Goal: Task Accomplishment & Management: Complete application form

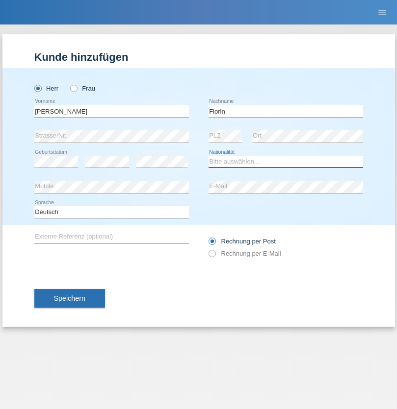
select select "RO"
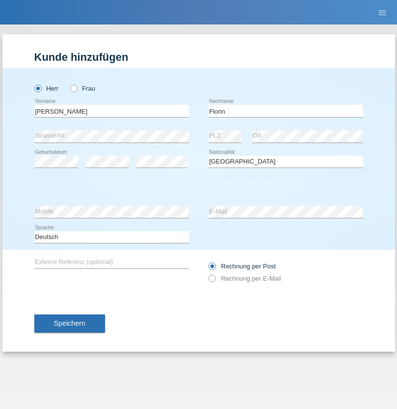
select select "C"
select select "29"
select select "02"
select select "2021"
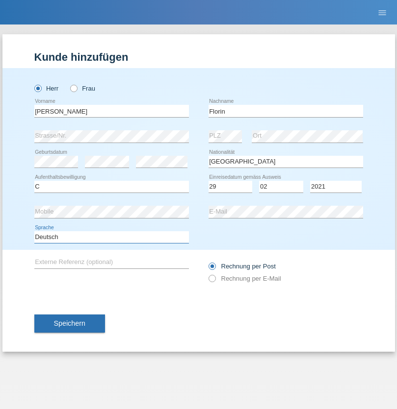
select select "en"
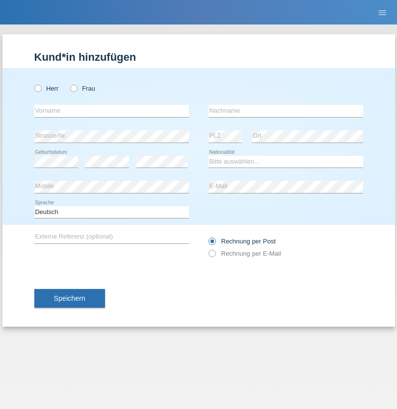
radio input "true"
click at [111, 111] on input "text" at bounding box center [111, 111] width 154 height 12
type input "Ruth"
click at [285, 111] on input "text" at bounding box center [285, 111] width 154 height 12
type input "Krebs"
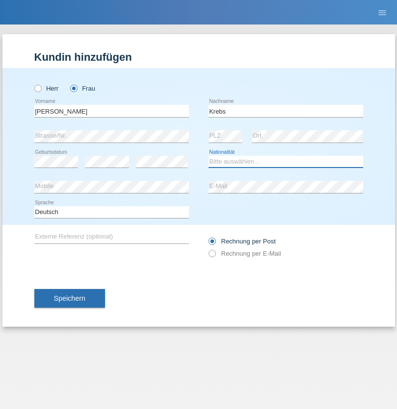
select select "CH"
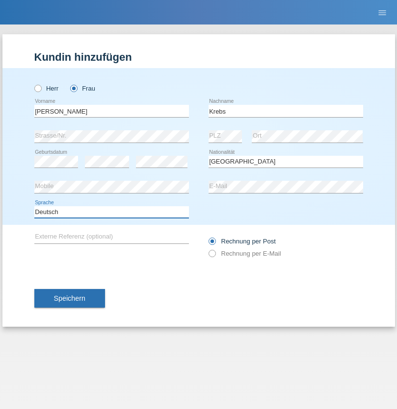
select select "en"
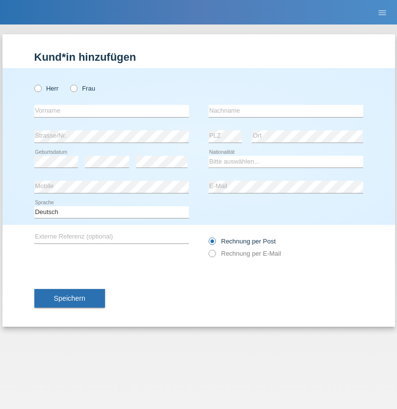
radio input "true"
click at [111, 111] on input "text" at bounding box center [111, 111] width 154 height 12
type input "Qovanaj"
click at [285, 111] on input "text" at bounding box center [285, 111] width 154 height 12
type input "Shaban"
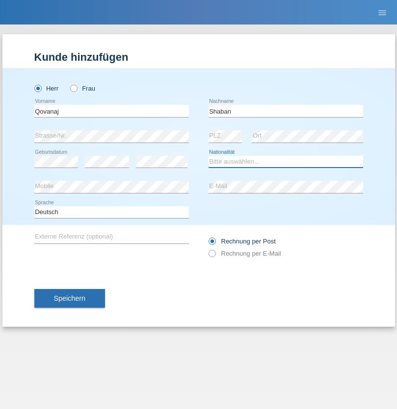
select select "CH"
radio input "true"
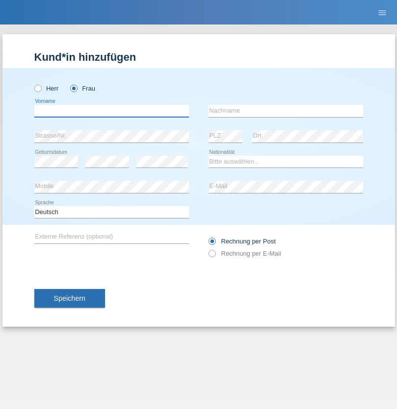
click at [111, 111] on input "text" at bounding box center [111, 111] width 154 height 12
type input "[PERSON_NAME]"
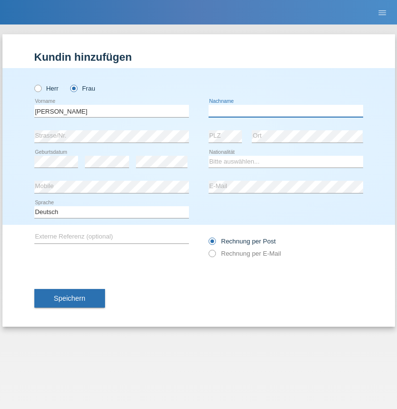
click at [285, 111] on input "text" at bounding box center [285, 111] width 154 height 12
type input "löffel"
select select "CH"
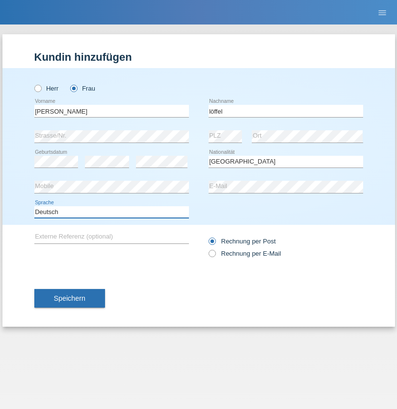
select select "en"
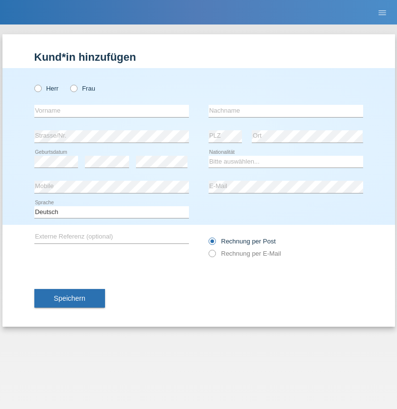
radio input "true"
click at [111, 111] on input "text" at bounding box center [111, 111] width 154 height 12
type input "Matusa"
click at [285, 111] on input "text" at bounding box center [285, 111] width 154 height 12
type input "Marian valentin"
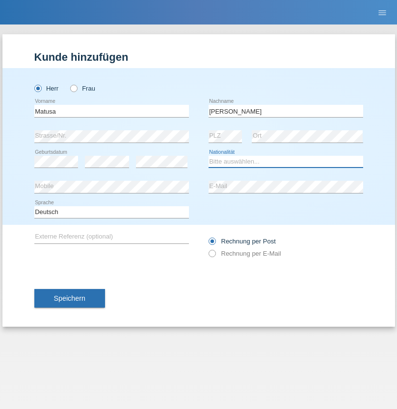
select select "RO"
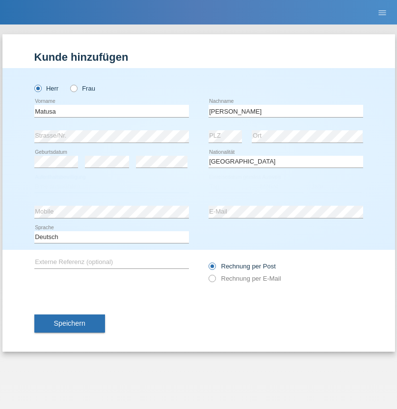
select select "C"
select select "01"
select select "06"
select select "2016"
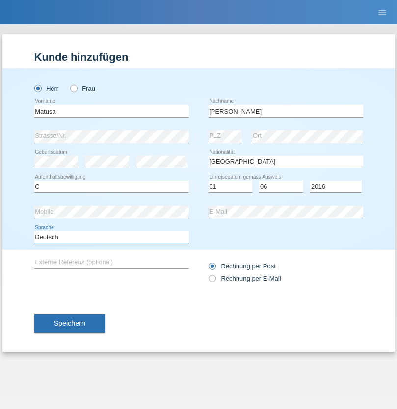
select select "en"
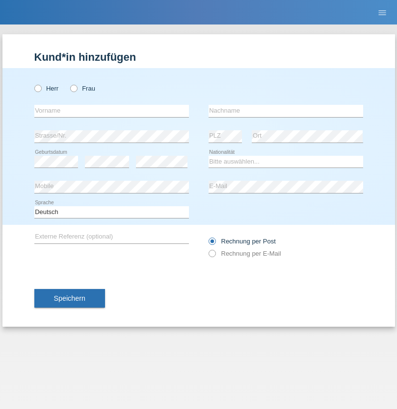
radio input "true"
click at [111, 111] on input "text" at bounding box center [111, 111] width 154 height 12
type input "[PERSON_NAME]"
click at [285, 111] on input "text" at bounding box center [285, 111] width 154 height 12
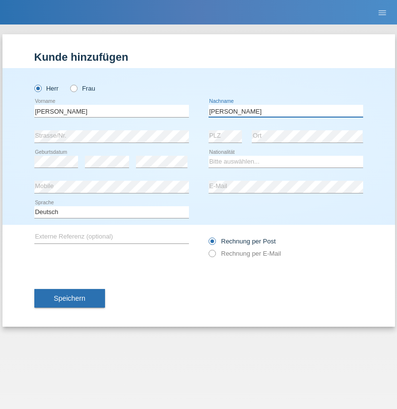
type input "[PERSON_NAME]"
select select "CH"
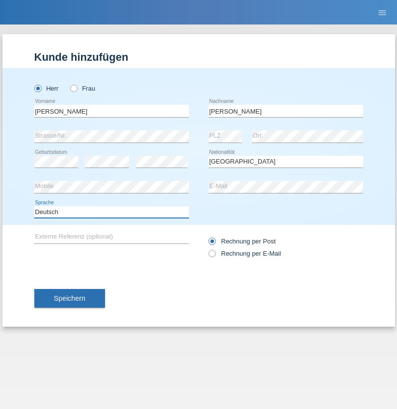
select select "en"
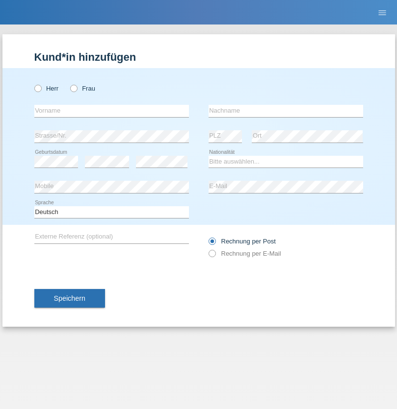
radio input "true"
click at [111, 111] on input "text" at bounding box center [111, 111] width 154 height 12
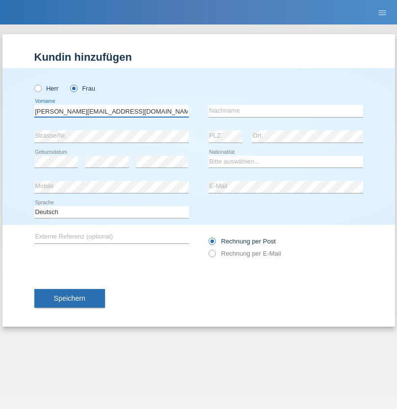
type input "[PERSON_NAME][EMAIL_ADDRESS][DOMAIN_NAME]"
click at [285, 111] on input "text" at bounding box center [285, 111] width 154 height 12
type input "Hylaj"
select select "CH"
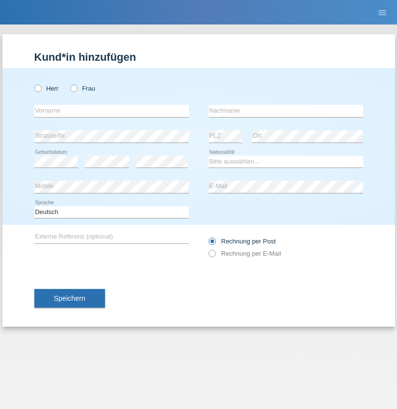
radio input "true"
click at [111, 111] on input "text" at bounding box center [111, 111] width 154 height 12
type input "luka"
click at [285, 111] on input "text" at bounding box center [285, 111] width 154 height 12
type input "kocic"
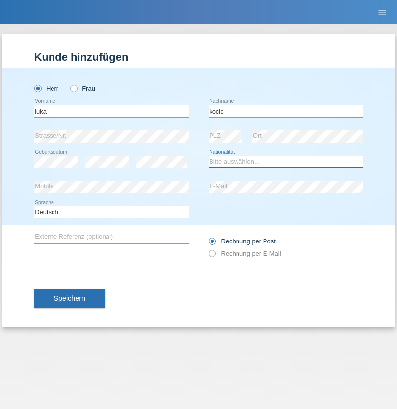
select select "RS"
select select "C"
select select "21"
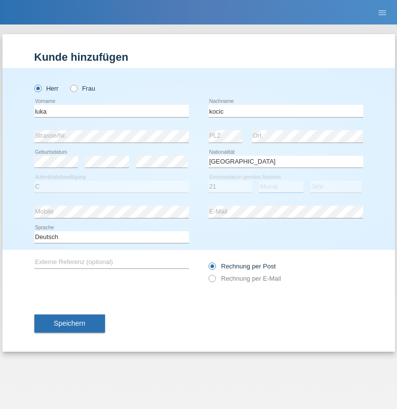
select select "04"
select select "1999"
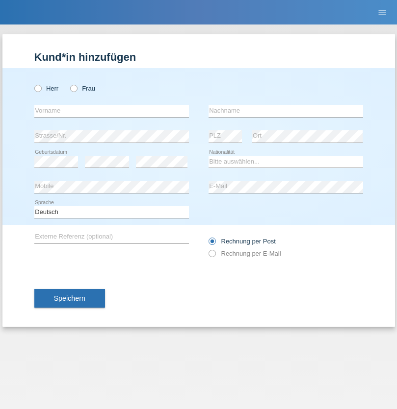
radio input "true"
click at [111, 111] on input "text" at bounding box center [111, 111] width 154 height 12
type input "Marian"
click at [285, 111] on input "text" at bounding box center [285, 111] width 154 height 12
type input "Matusa"
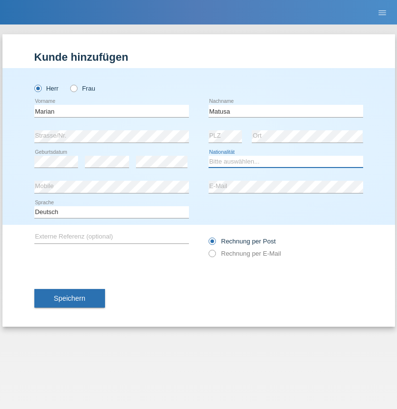
select select "RO"
select select "C"
select select "01"
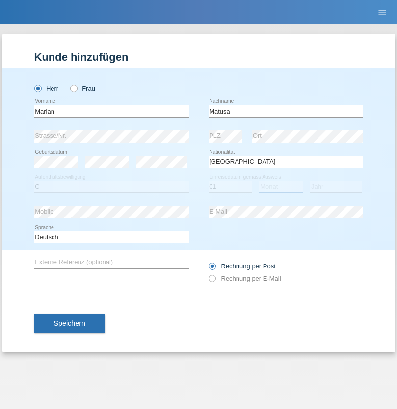
select select "06"
select select "2016"
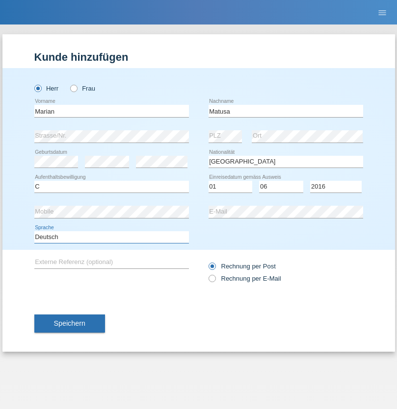
select select "en"
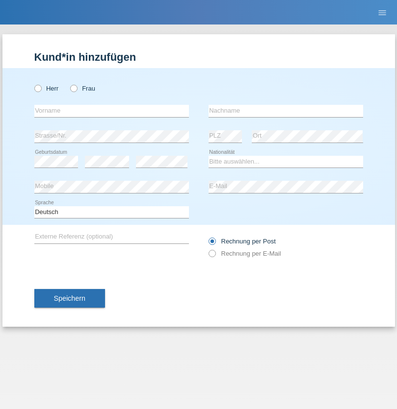
radio input "true"
click at [111, 111] on input "text" at bounding box center [111, 111] width 154 height 12
type input "[PERSON_NAME]"
click at [285, 111] on input "text" at bounding box center [285, 111] width 154 height 12
type input "Weinlein"
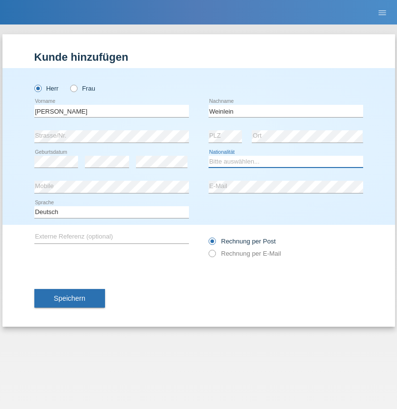
select select "CH"
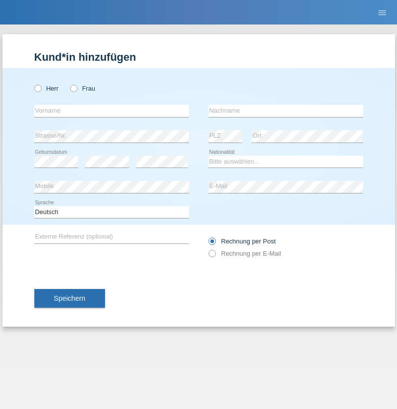
radio input "true"
click at [111, 111] on input "text" at bounding box center [111, 111] width 154 height 12
type input "Jashari lmeri"
click at [285, 111] on input "text" at bounding box center [285, 111] width 154 height 12
type input "Rabije"
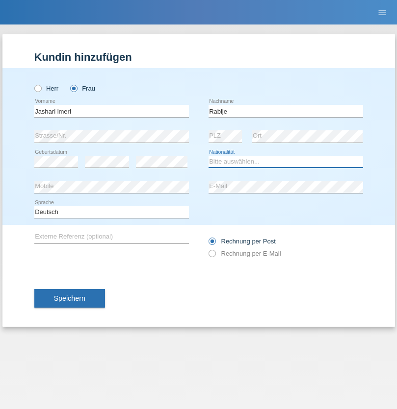
select select "CH"
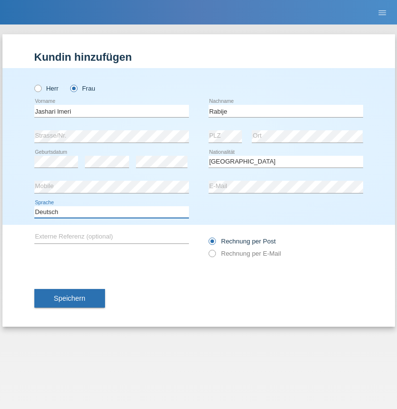
select select "en"
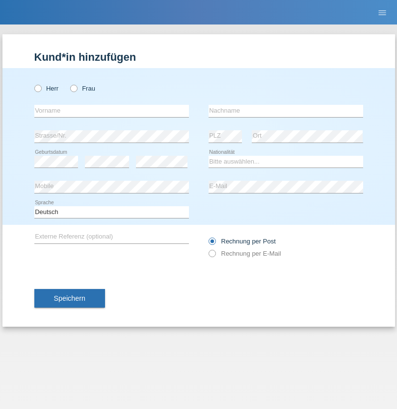
radio input "true"
click at [111, 111] on input "text" at bounding box center [111, 111] width 154 height 12
type input "firat"
click at [285, 111] on input "text" at bounding box center [285, 111] width 154 height 12
type input "kara"
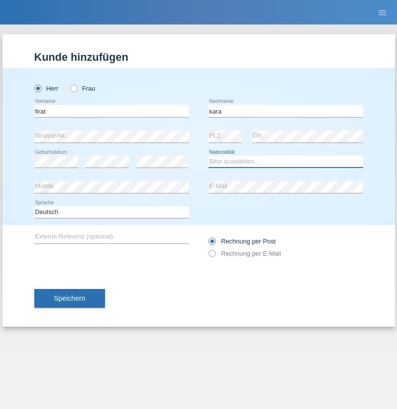
select select "CH"
radio input "true"
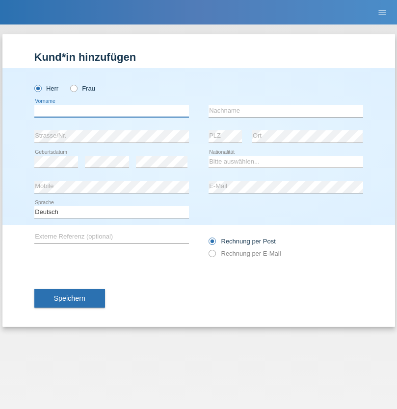
click at [111, 111] on input "text" at bounding box center [111, 111] width 154 height 12
type input "Gigov"
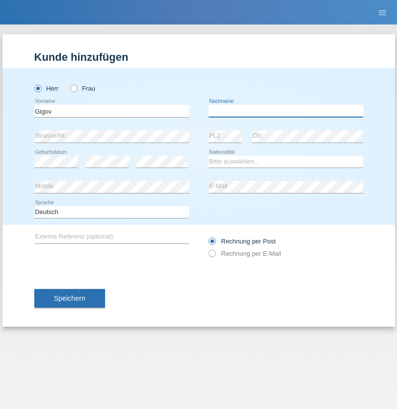
click at [285, 111] on input "text" at bounding box center [285, 111] width 154 height 12
type input "Zhan"
select select "BG"
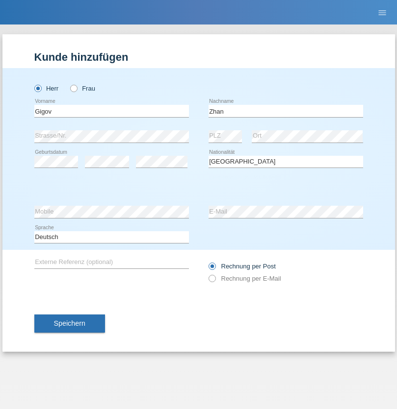
select select "C"
select select "23"
select select "10"
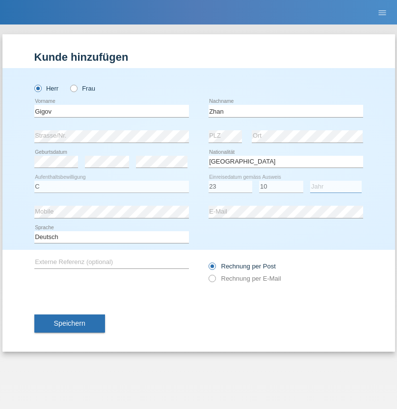
select select "2021"
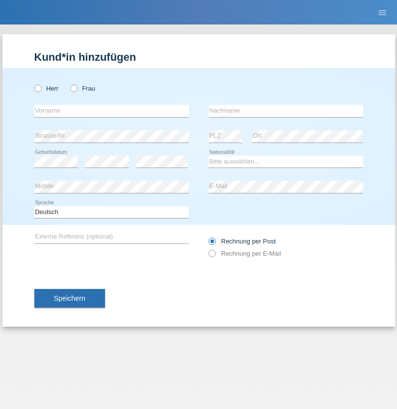
radio input "true"
click at [111, 111] on input "text" at bounding box center [111, 111] width 154 height 12
type input "Amand"
click at [285, 111] on input "text" at bounding box center [285, 111] width 154 height 12
type input "Pires"
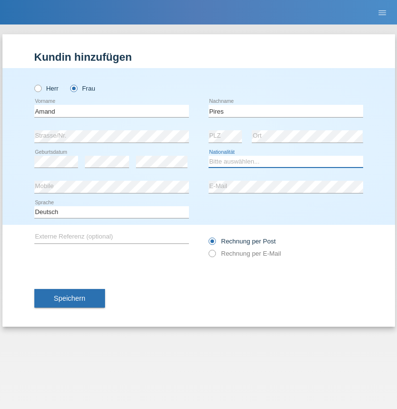
select select "CH"
radio input "true"
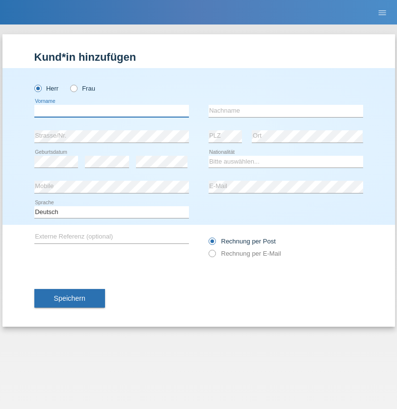
click at [111, 111] on input "text" at bounding box center [111, 111] width 154 height 12
type input "Anwar"
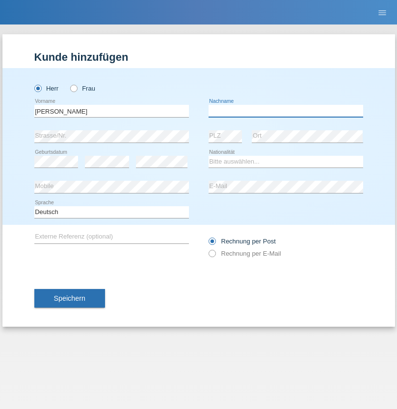
click at [285, 111] on input "text" at bounding box center [285, 111] width 154 height 12
type input "Saidi"
select select "CH"
radio input "true"
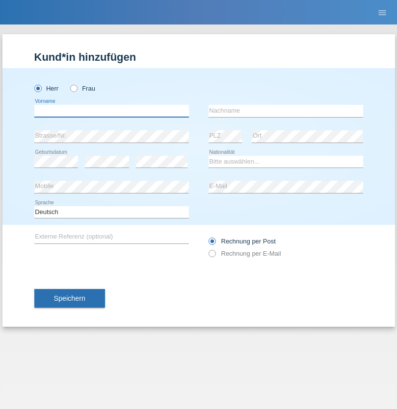
click at [111, 111] on input "text" at bounding box center [111, 111] width 154 height 12
type input "[PERSON_NAME]"
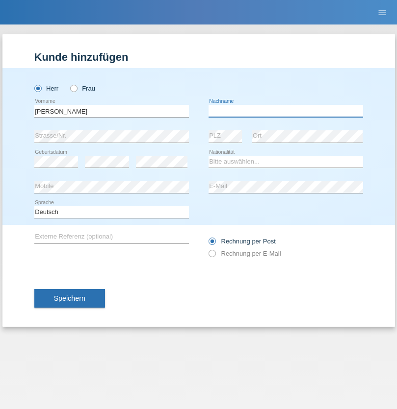
click at [285, 111] on input "text" at bounding box center [285, 111] width 154 height 12
type input "[PERSON_NAME]"
select select "PT"
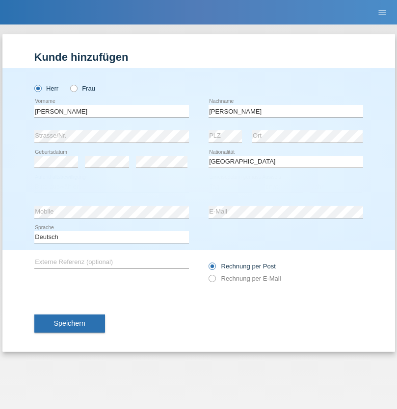
select select "C"
select select "23"
select select "08"
select select "2021"
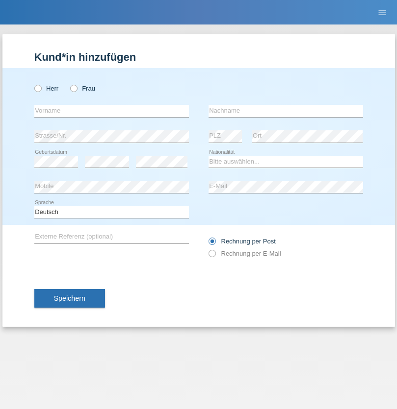
radio input "true"
click at [111, 111] on input "text" at bounding box center [111, 111] width 154 height 12
type input "Luca"
click at [285, 111] on input "text" at bounding box center [285, 111] width 154 height 12
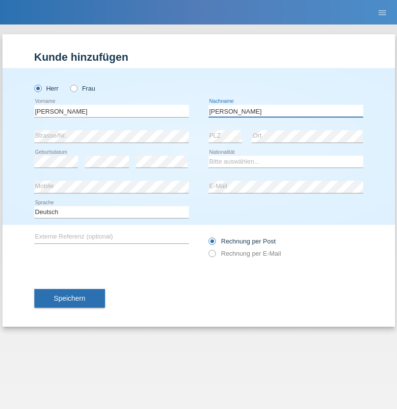
type input "Meier"
select select "CH"
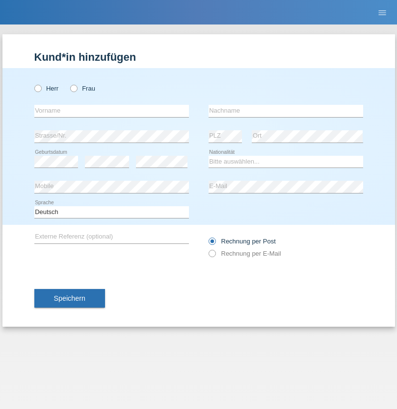
radio input "true"
click at [111, 111] on input "text" at bounding box center [111, 111] width 154 height 12
type input "Szilvia"
click at [285, 111] on input "text" at bounding box center [285, 111] width 154 height 12
type input "Olakh"
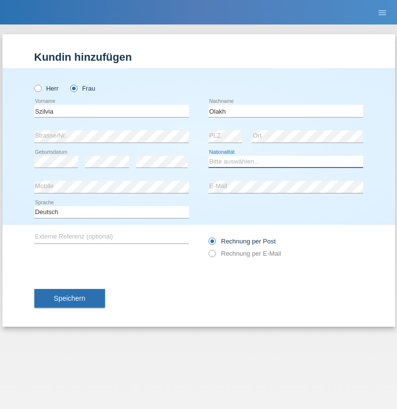
select select "UA"
select select "C"
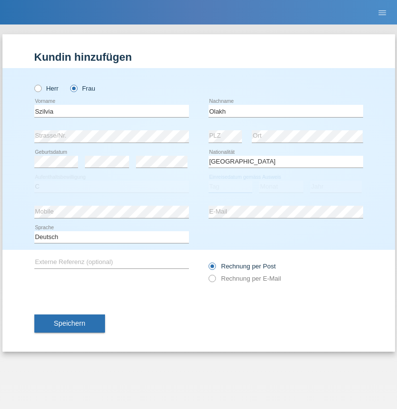
select select "16"
select select "09"
select select "2021"
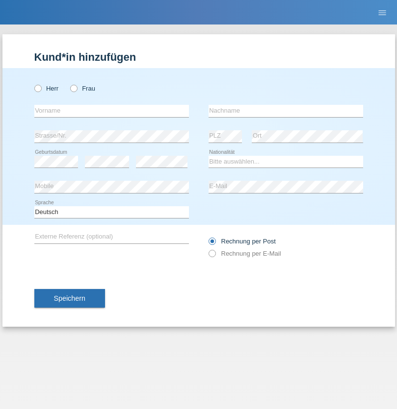
radio input "true"
click at [111, 111] on input "text" at bounding box center [111, 111] width 154 height 12
type input "Asrit"
click at [285, 111] on input "text" at bounding box center [285, 111] width 154 height 12
type input "Kupa"
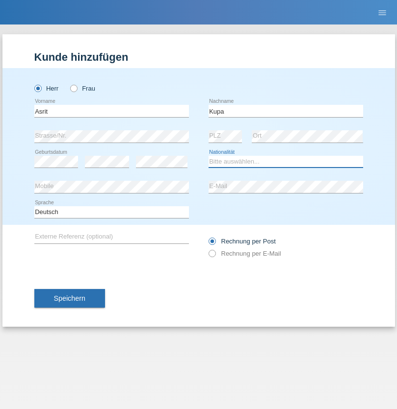
select select "MK"
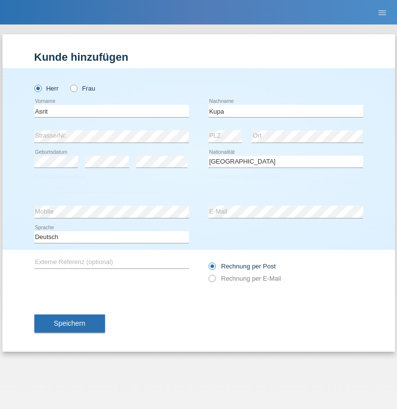
select select "C"
select select "27"
select select "05"
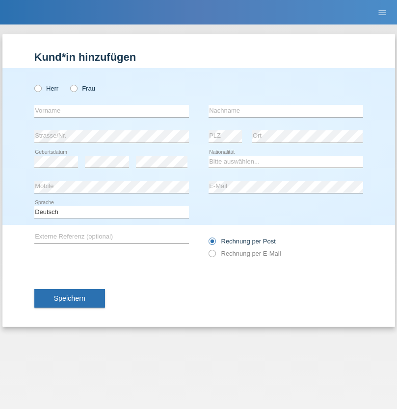
radio input "true"
click at [111, 111] on input "text" at bounding box center [111, 111] width 154 height 12
type input "Ibrahim"
click at [285, 111] on input "text" at bounding box center [285, 111] width 154 height 12
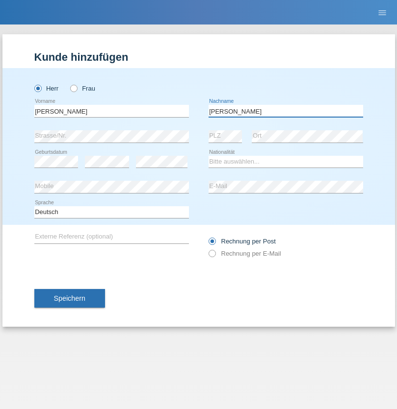
type input "Abbas"
select select "SY"
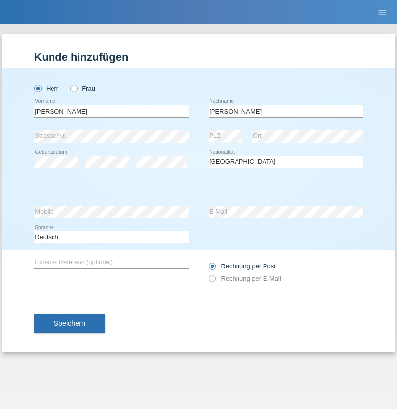
select select "C"
select select "16"
select select "09"
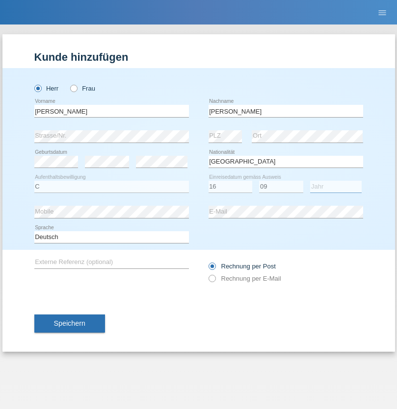
select select "2021"
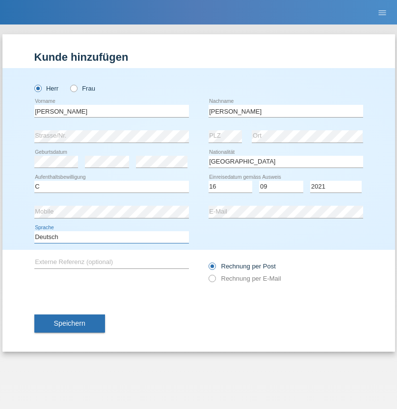
select select "en"
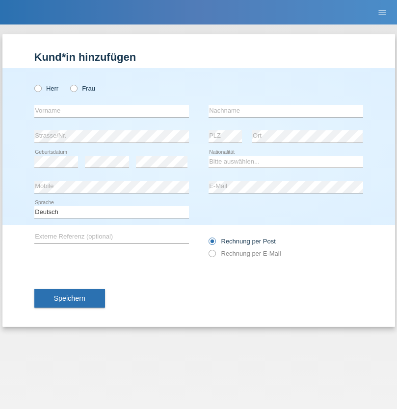
radio input "true"
select select "CH"
radio input "true"
click at [111, 111] on input "text" at bounding box center [111, 111] width 154 height 12
type input "[PERSON_NAME]"
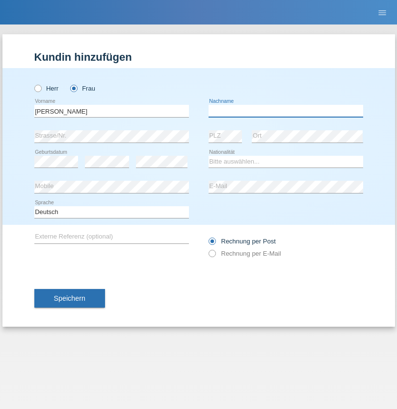
click at [285, 111] on input "text" at bounding box center [285, 111] width 154 height 12
type input "Bacic"
select select "CH"
